Goal: Information Seeking & Learning: Learn about a topic

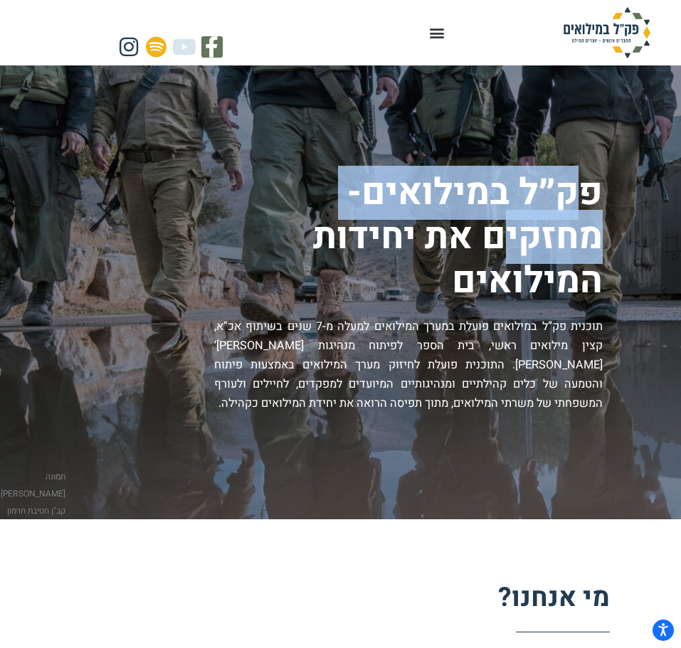
drag, startPoint x: 588, startPoint y: 180, endPoint x: 497, endPoint y: 253, distance: 116.9
click at [497, 253] on h1 "פק״ל במילואים- מחזקים את יחידות המילואים" at bounding box center [304, 237] width 595 height 132
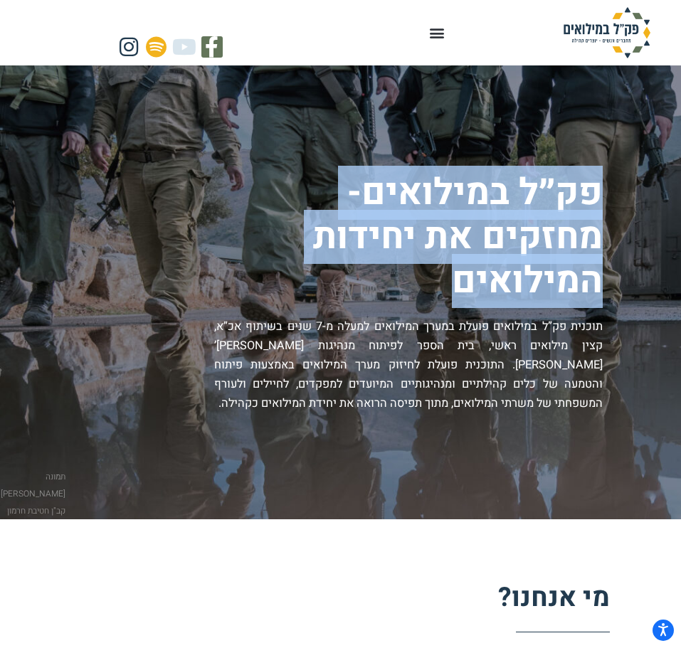
drag, startPoint x: 456, startPoint y: 283, endPoint x: 600, endPoint y: 196, distance: 168.5
click at [600, 196] on h1 "פק״ל במילואים- מחזקים את יחידות המילואים" at bounding box center [304, 237] width 595 height 132
click at [600, 192] on h1 "פק״ל במילואים- מחזקים את יחידות המילואים" at bounding box center [304, 237] width 595 height 132
drag, startPoint x: 609, startPoint y: 182, endPoint x: 468, endPoint y: 281, distance: 172.1
click at [468, 281] on div "פק״ל במילואים- מחזקים את יחידות המילואים תוכנית פק”ל במילואים פועלת במערך המילו…" at bounding box center [340, 292] width 667 height 243
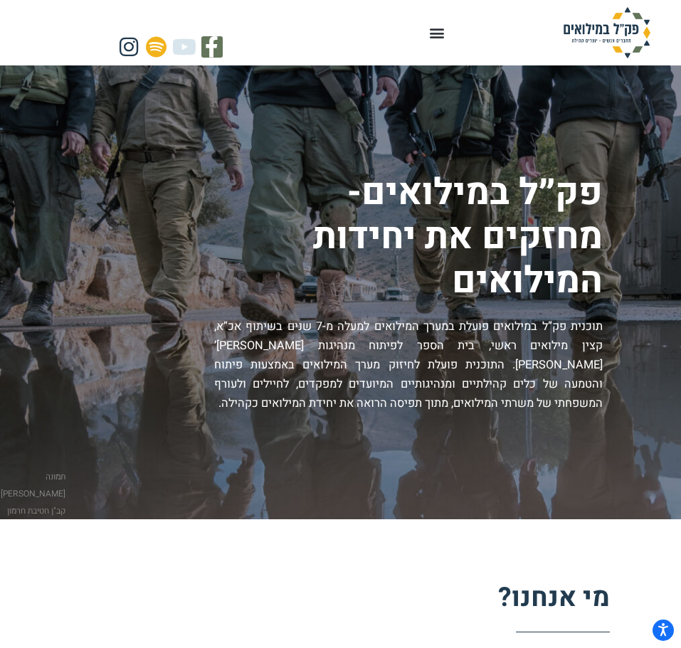
click at [455, 272] on h1 "פק״ל במילואים- מחזקים את יחידות המילואים" at bounding box center [304, 237] width 595 height 132
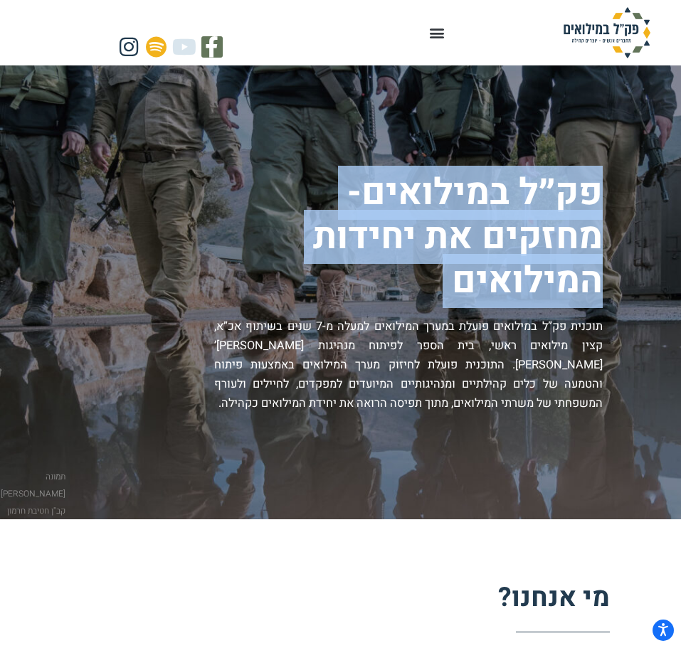
drag, startPoint x: 472, startPoint y: 268, endPoint x: 600, endPoint y: 157, distance: 169.4
click at [600, 157] on div "פק״ל במילואים- מחזקים את יחידות המילואים תוכנית פק”ל במילואים פועלת במערך המילו…" at bounding box center [340, 292] width 681 height 454
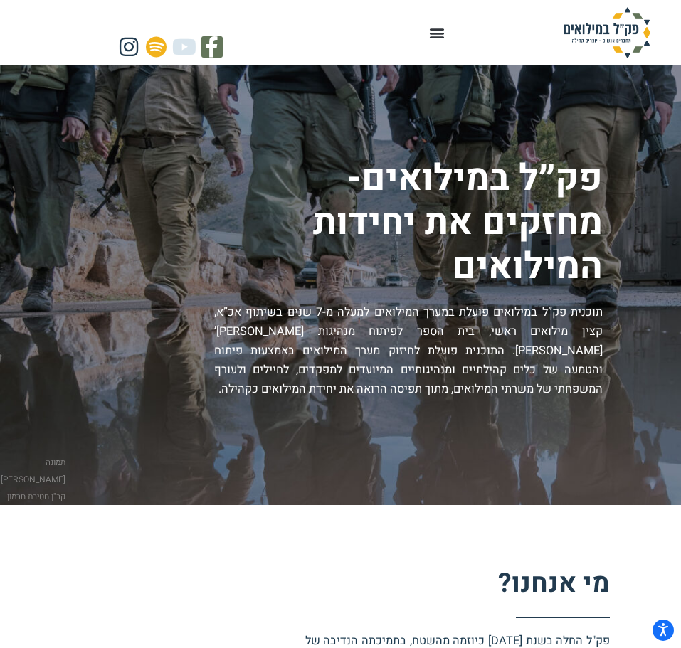
scroll to position [15, 0]
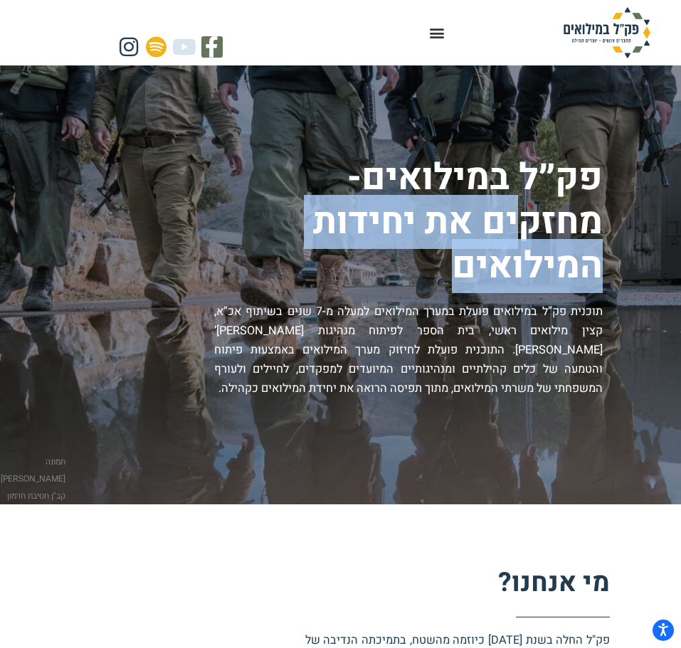
drag, startPoint x: 527, startPoint y: 211, endPoint x: 428, endPoint y: 344, distance: 165.8
click at [428, 344] on div "פק״ל במילואים- מחזקים את יחידות המילואים תוכנית פק”ל במילואים פועלת במערך המילו…" at bounding box center [304, 277] width 595 height 243
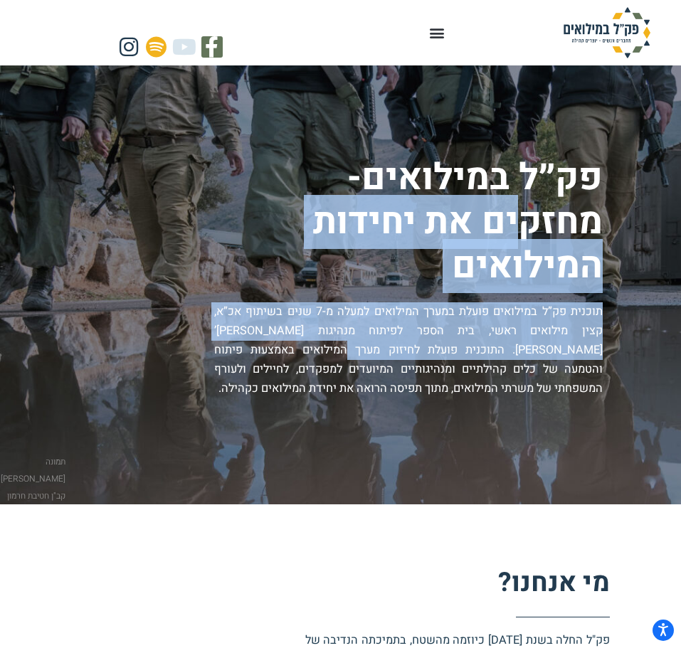
click at [428, 344] on p "תוכנית פק”ל במילואים פועלת במערך המילואים למעלה מ-7 שנים בשיתוף אכ”א, קצין מילו…" at bounding box center [408, 350] width 388 height 96
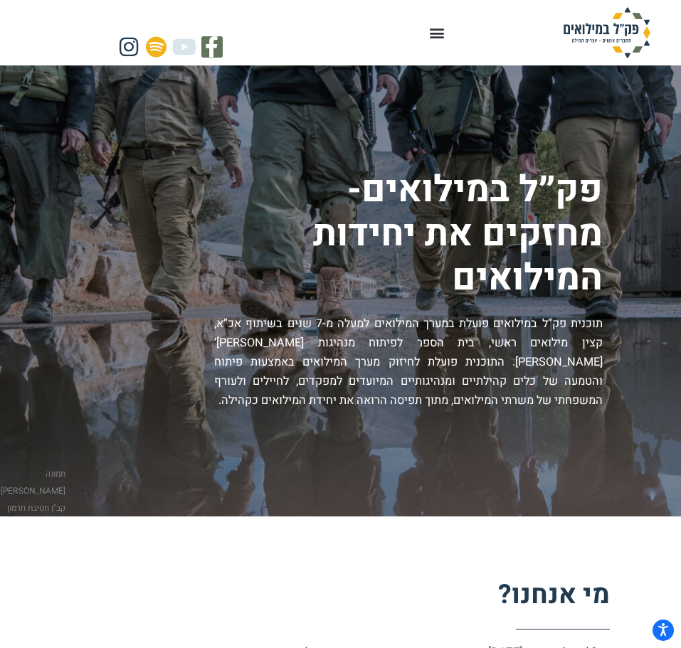
scroll to position [0, 0]
